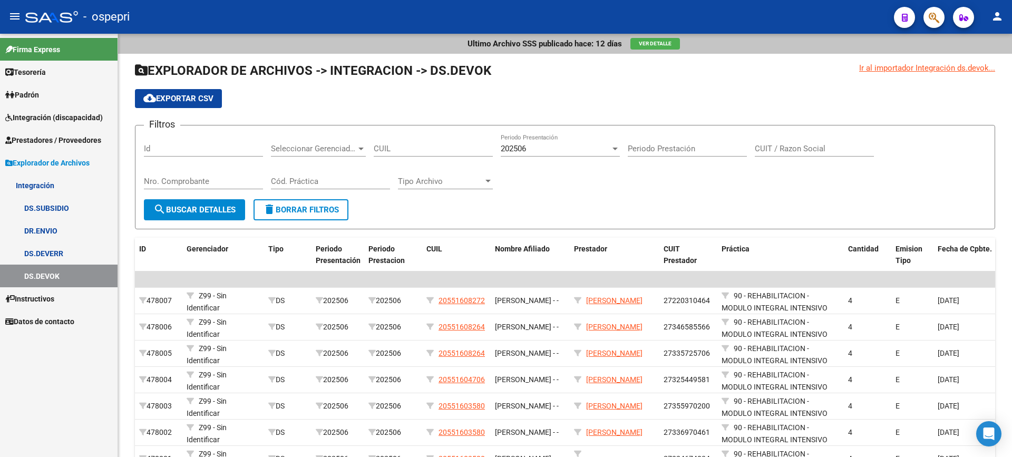
click at [82, 120] on span "Integración (discapacidad)" at bounding box center [54, 118] width 98 height 12
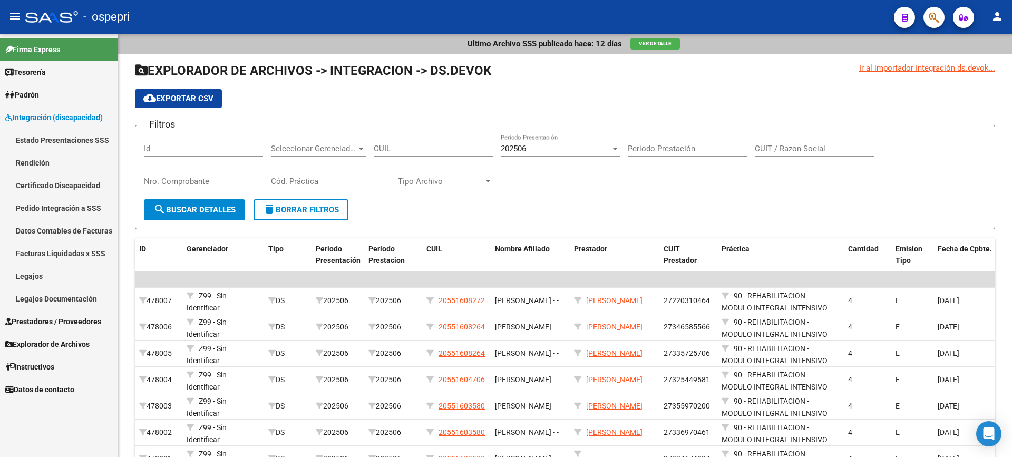
click at [55, 209] on link "Pedido Integración a SSS" at bounding box center [59, 208] width 118 height 23
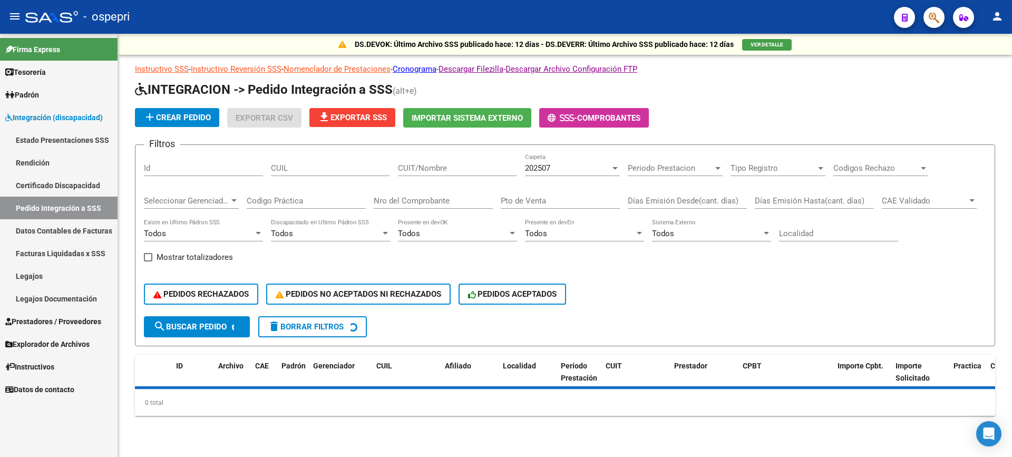
click at [450, 169] on input "CUIT/Nombre" at bounding box center [457, 167] width 119 height 9
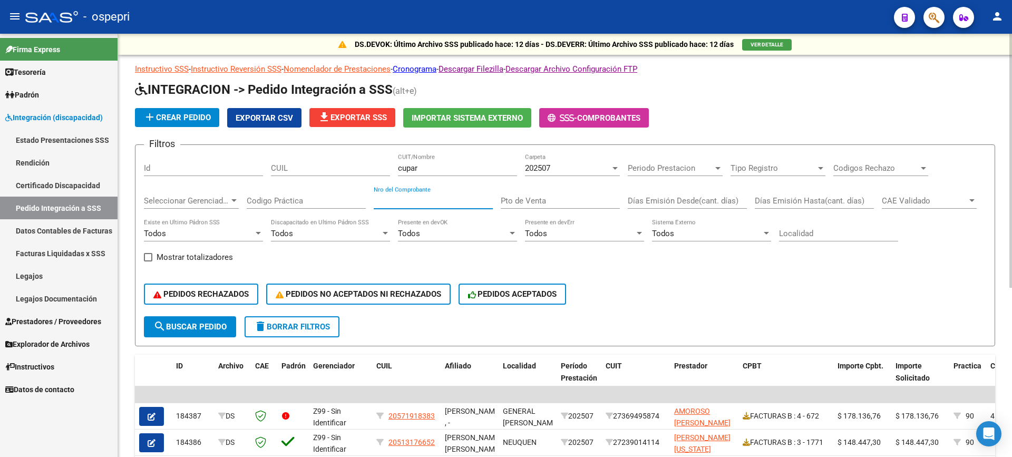
click at [445, 202] on input "Nro del Comprobante" at bounding box center [433, 200] width 119 height 9
click at [569, 178] on div "202507 Carpeta" at bounding box center [572, 169] width 95 height 33
click at [570, 171] on div "202507" at bounding box center [567, 167] width 85 height 9
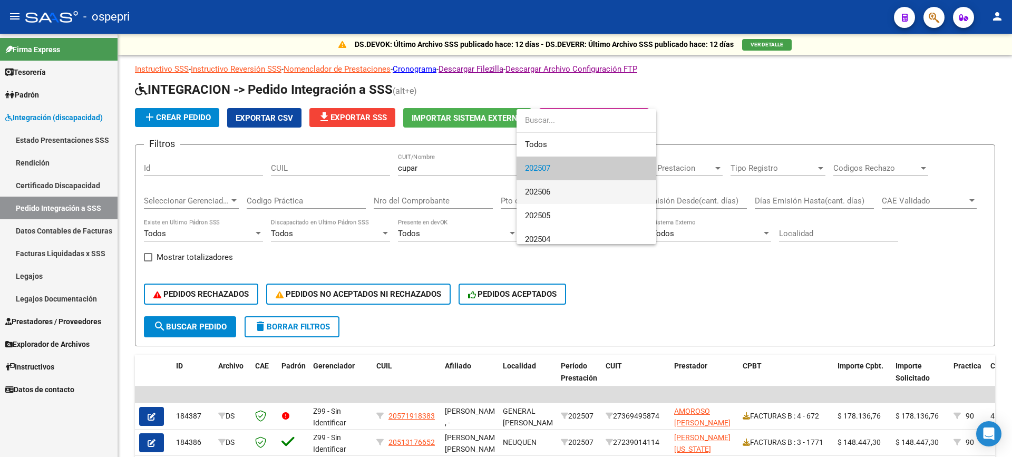
click at [562, 196] on span "202506" at bounding box center [586, 192] width 123 height 24
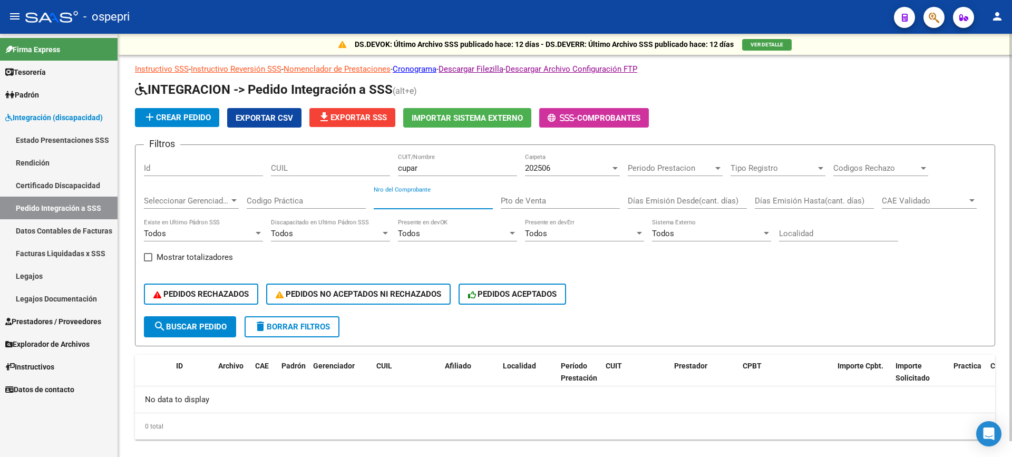
drag, startPoint x: 421, startPoint y: 202, endPoint x: 402, endPoint y: 230, distance: 33.8
click at [420, 202] on input "Nro del Comprobante" at bounding box center [433, 200] width 119 height 9
drag, startPoint x: 432, startPoint y: 164, endPoint x: 324, endPoint y: 177, distance: 108.2
click at [318, 177] on div "Filtros Id CUIL cupar CUIT/Nombre 202506 Carpeta Periodo Prestacion Periodo Pre…" at bounding box center [565, 234] width 842 height 163
paste input "[PERSON_NAME]"
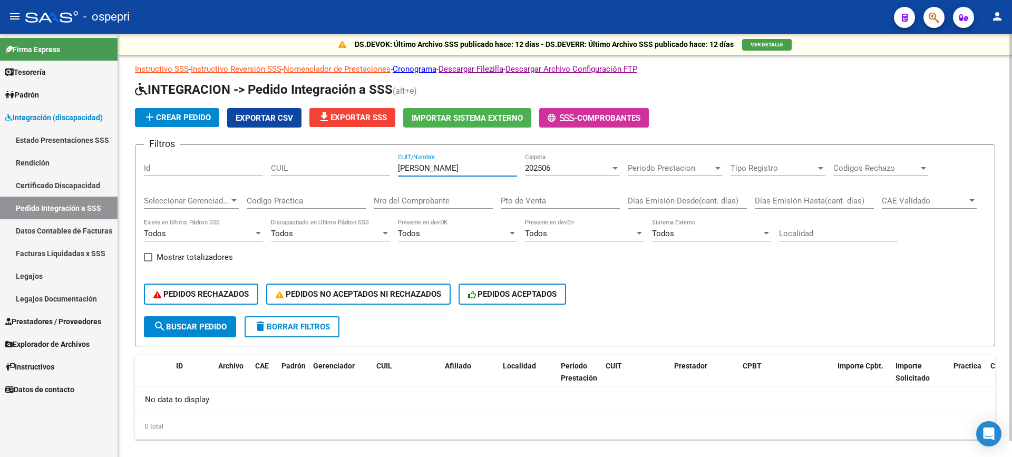
type input "[PERSON_NAME]"
click at [397, 198] on input "Nro del Comprobante" at bounding box center [433, 200] width 119 height 9
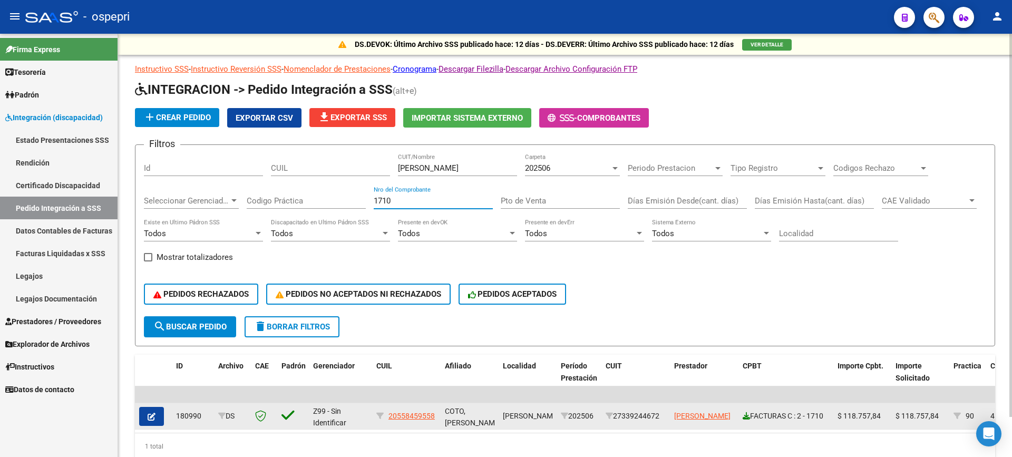
type input "1710"
click at [746, 417] on icon at bounding box center [746, 415] width 7 height 7
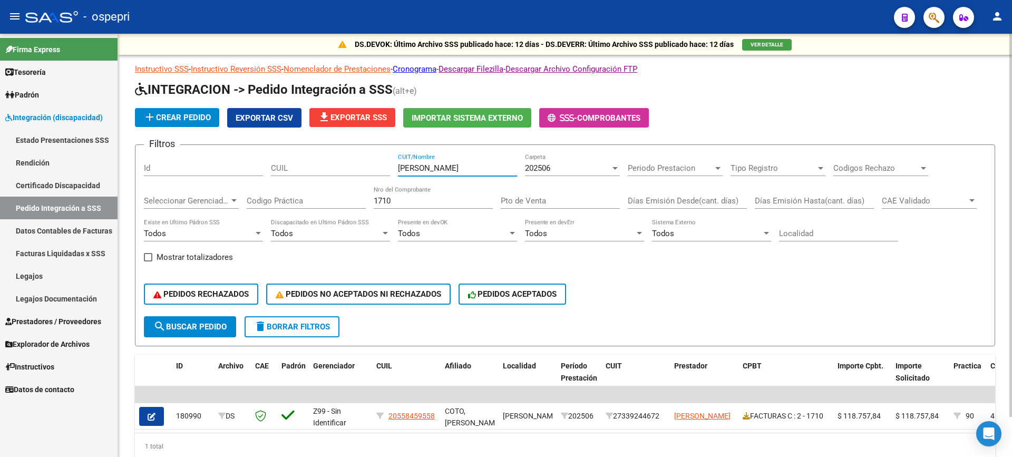
drag, startPoint x: 474, startPoint y: 171, endPoint x: 370, endPoint y: 175, distance: 103.9
click at [370, 175] on div "Filtros Id CUIL [PERSON_NAME] CUIT/Nombre 202506 Carpeta Periodo Prestacion Per…" at bounding box center [565, 234] width 842 height 163
type input "RAVE"
click at [571, 170] on div "202506" at bounding box center [567, 167] width 85 height 9
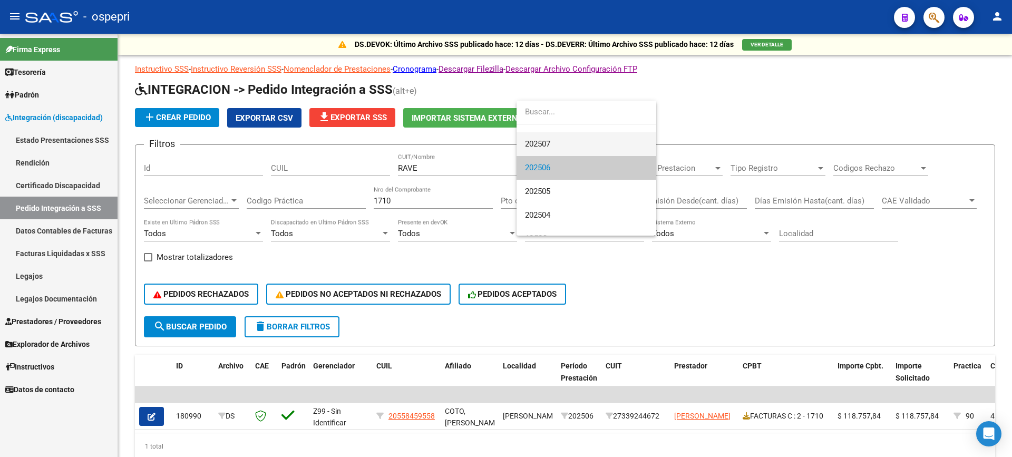
click at [555, 141] on span "202507" at bounding box center [586, 144] width 123 height 24
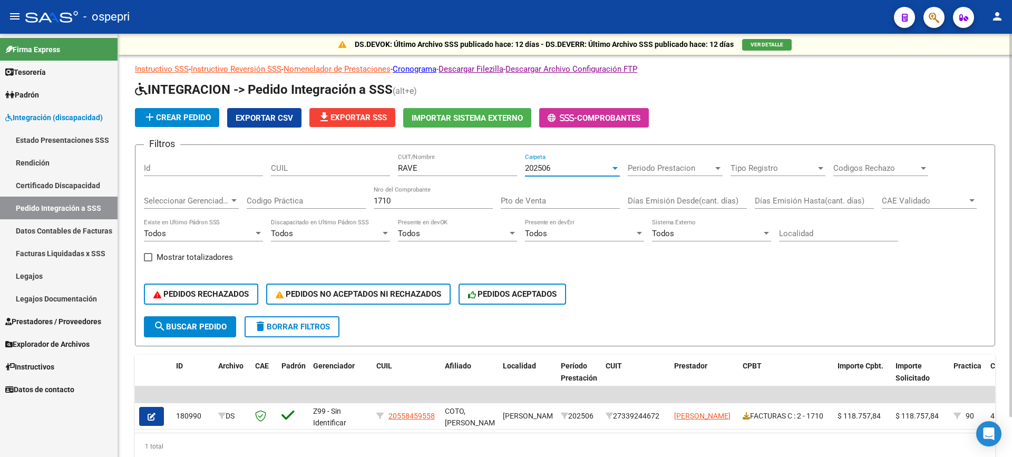
scroll to position [24, 0]
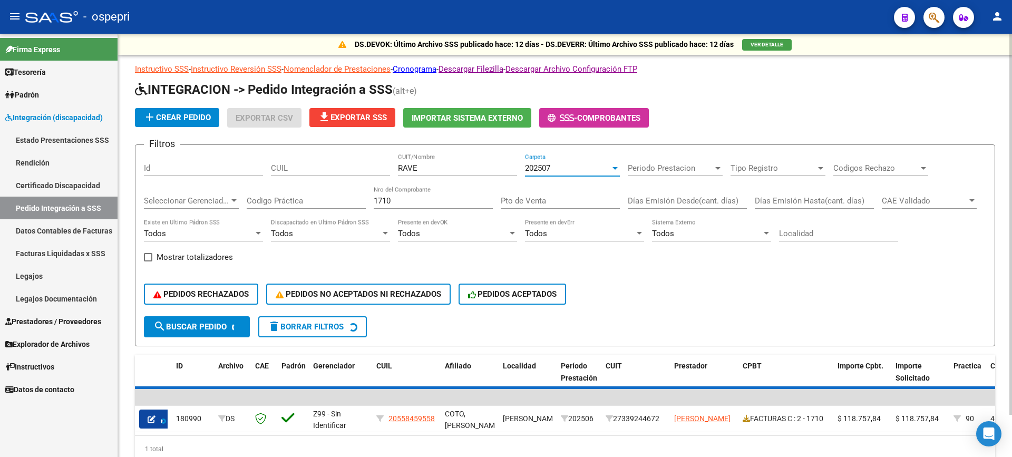
click at [425, 193] on div "1710 Nro del Comprobante" at bounding box center [433, 197] width 119 height 23
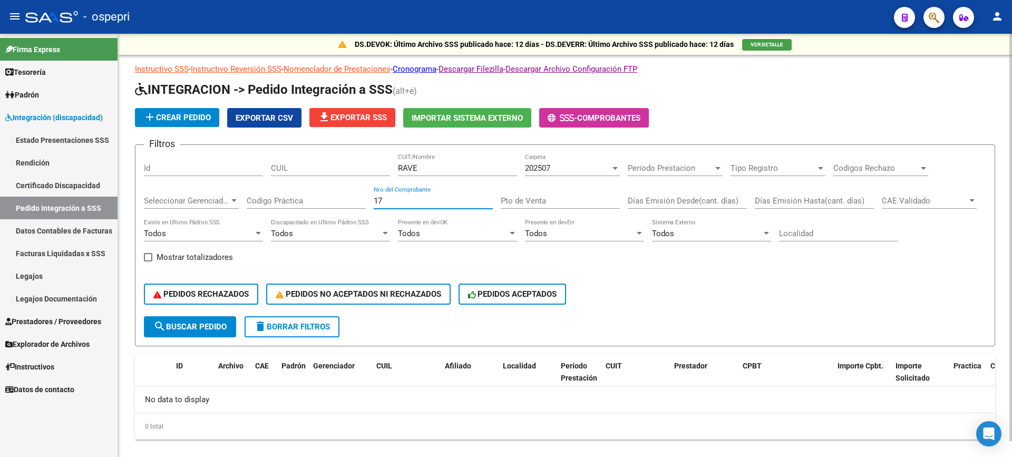
type input "1"
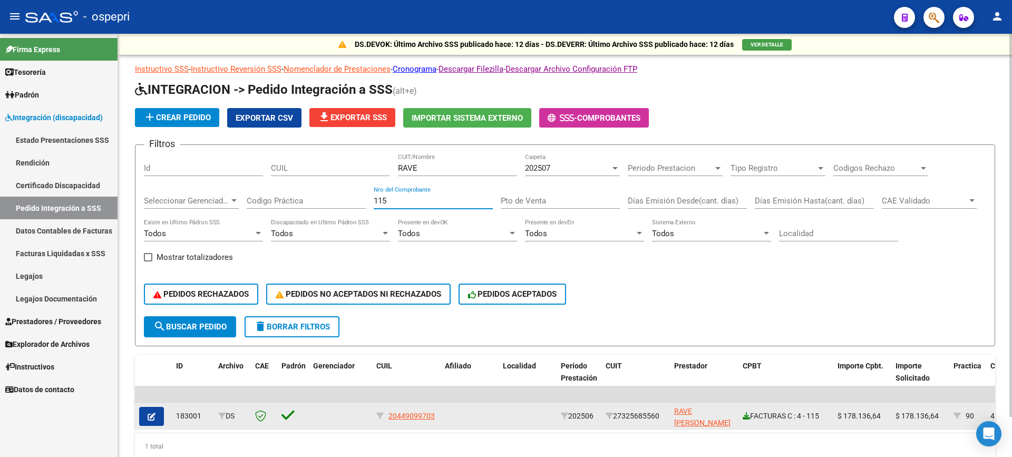
type input "115"
click at [745, 421] on div "FACTURAS C : 4 - 115" at bounding box center [786, 416] width 86 height 12
click at [746, 416] on icon at bounding box center [746, 415] width 7 height 7
